Goal: Task Accomplishment & Management: Manage account settings

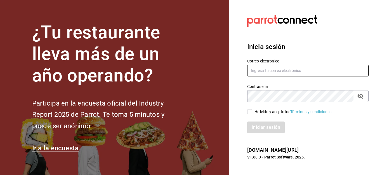
click at [260, 69] on input "text" at bounding box center [307, 71] width 121 height 12
type input "callejongourmet@gmail.com"
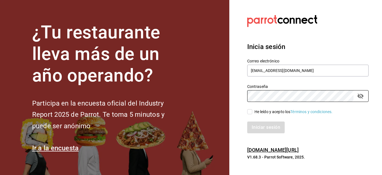
click at [249, 113] on input "He leído y acepto los Términos y condiciones." at bounding box center [249, 111] width 5 height 5
checkbox input "true"
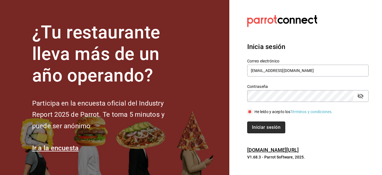
click at [257, 127] on button "Iniciar sesión" at bounding box center [266, 127] width 38 height 12
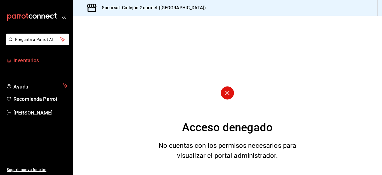
click at [21, 60] on span "Inventarios" at bounding box center [40, 61] width 55 height 8
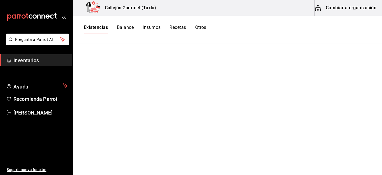
click at [29, 62] on span "Inventarios" at bounding box center [40, 61] width 55 height 8
click at [97, 27] on button "Existencias" at bounding box center [96, 30] width 24 height 10
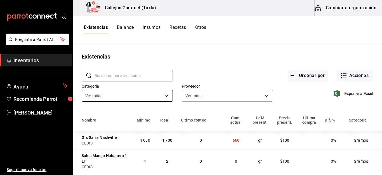
click at [163, 96] on body "Pregunta a Parrot AI Inventarios Ayuda Recomienda Parrot [PERSON_NAME] Sugerir …" at bounding box center [191, 85] width 382 height 171
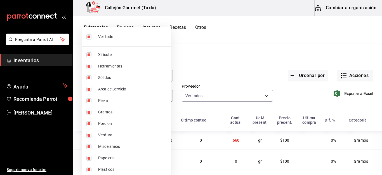
click at [89, 38] on input "checkbox" at bounding box center [88, 36] width 5 height 5
checkbox input "false"
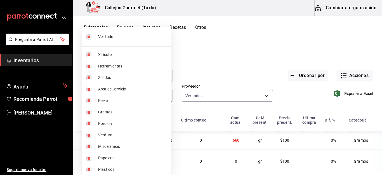
checkbox input "false"
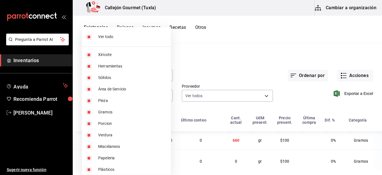
checkbox input "false"
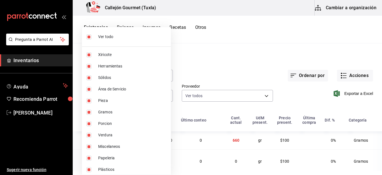
checkbox input "false"
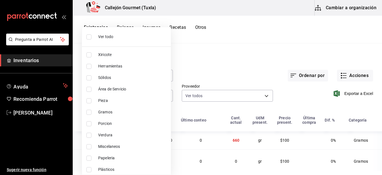
click at [88, 100] on input "checkbox" at bounding box center [88, 100] width 5 height 5
checkbox input "true"
type input "0262bcae-ebf1-4bea-842a-a14c846a0f4c"
click at [293, 138] on div at bounding box center [191, 87] width 382 height 175
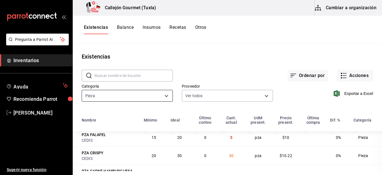
click at [164, 97] on body "Pregunta a Parrot AI Inventarios Ayuda Recomienda Parrot [PERSON_NAME] Sugerir …" at bounding box center [191, 85] width 382 height 171
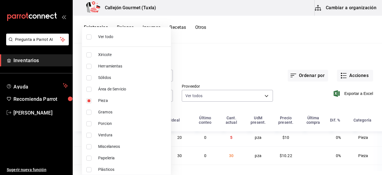
click at [89, 124] on input "checkbox" at bounding box center [88, 123] width 5 height 5
checkbox input "true"
type input "0262bcae-ebf1-4bea-842a-a14c846a0f4c,ad61a181-499f-4092-814e-026638fd8a9c"
click at [88, 100] on input "checkbox" at bounding box center [88, 100] width 5 height 5
checkbox input "false"
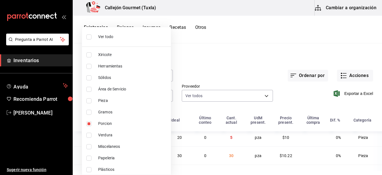
type input "ad61a181-499f-4092-814e-026638fd8a9c"
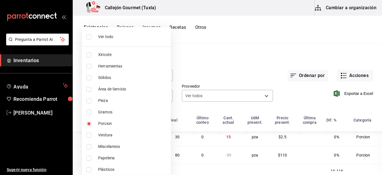
click at [300, 139] on div at bounding box center [191, 87] width 382 height 175
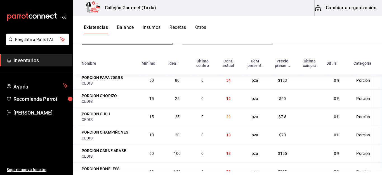
scroll to position [69, 0]
